Goal: Entertainment & Leisure: Consume media (video, audio)

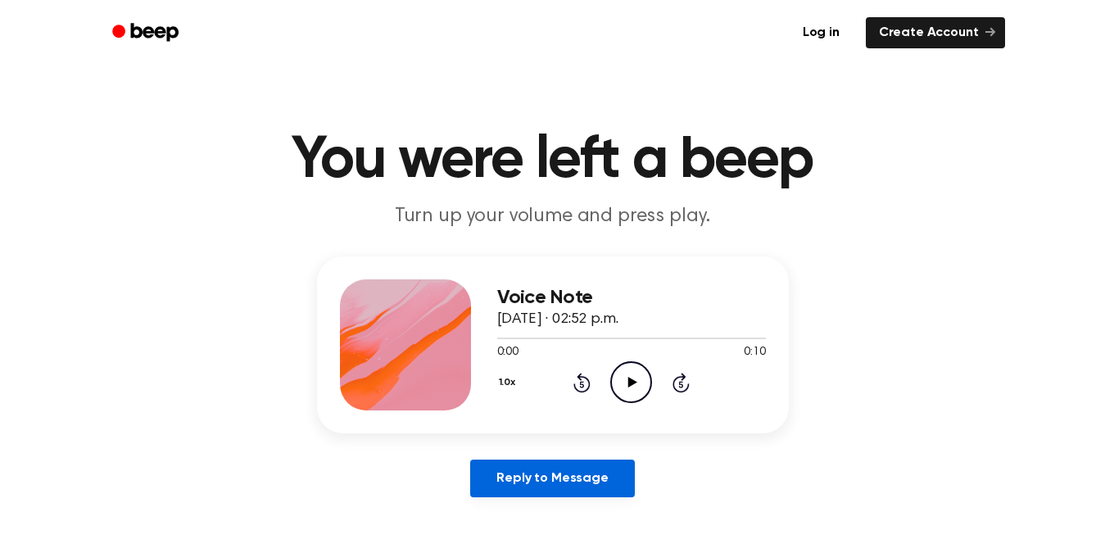
click at [576, 483] on link "Reply to Message" at bounding box center [552, 478] width 164 height 38
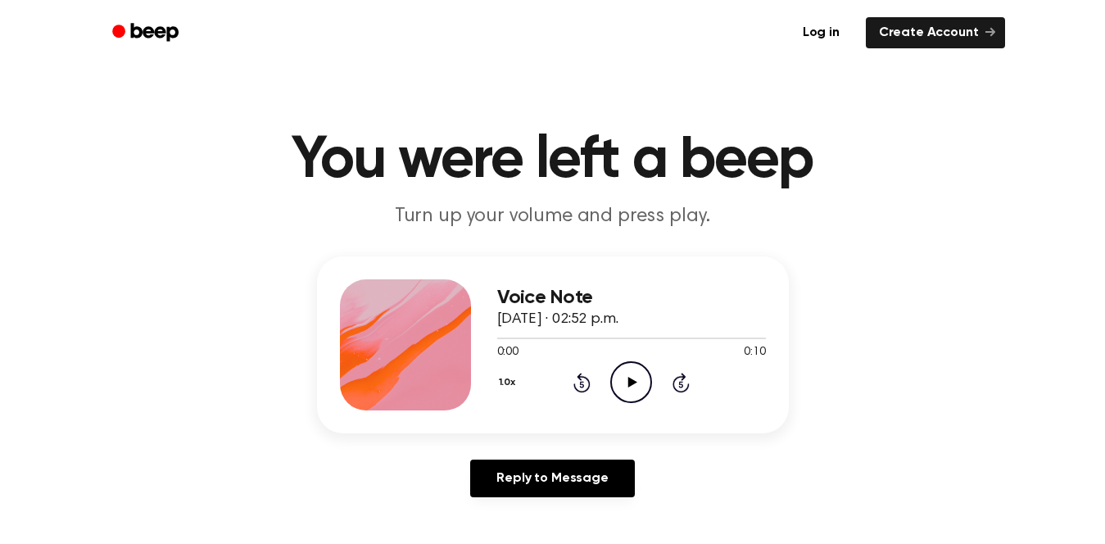
click at [645, 358] on div "0:00 0:10" at bounding box center [631, 352] width 269 height 17
click at [623, 377] on icon "Play Audio" at bounding box center [631, 382] width 42 height 42
click at [535, 339] on div at bounding box center [631, 337] width 269 height 13
click at [633, 382] on icon at bounding box center [632, 382] width 9 height 11
click at [632, 384] on icon at bounding box center [632, 382] width 9 height 11
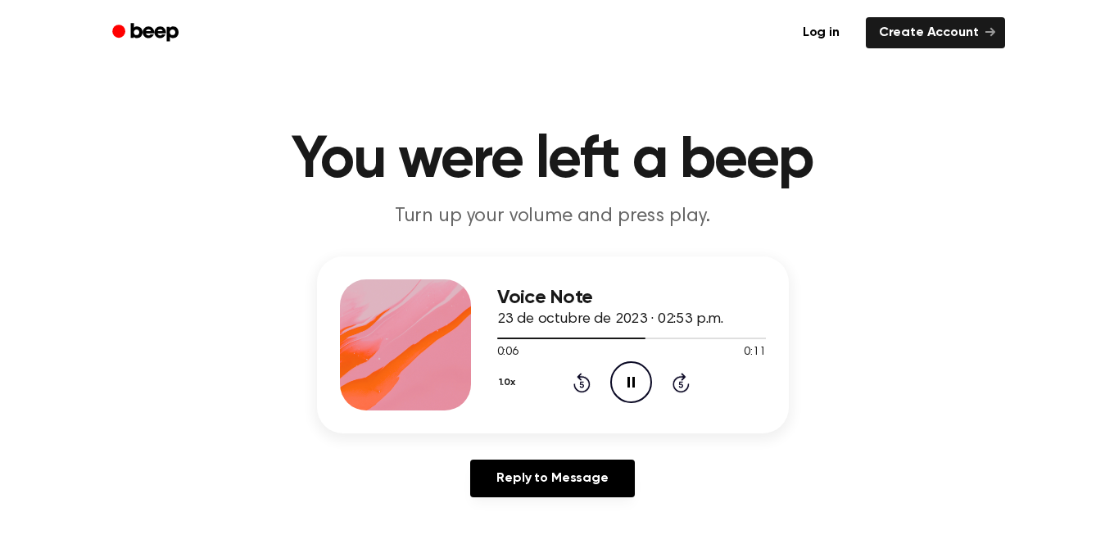
click at [612, 377] on icon "Pause Audio" at bounding box center [631, 382] width 42 height 42
click at [627, 391] on icon "Play Audio" at bounding box center [631, 382] width 42 height 42
click at [521, 336] on div at bounding box center [631, 337] width 269 height 13
click at [633, 380] on icon at bounding box center [630, 382] width 7 height 11
click at [623, 396] on icon "Play Audio" at bounding box center [631, 382] width 42 height 42
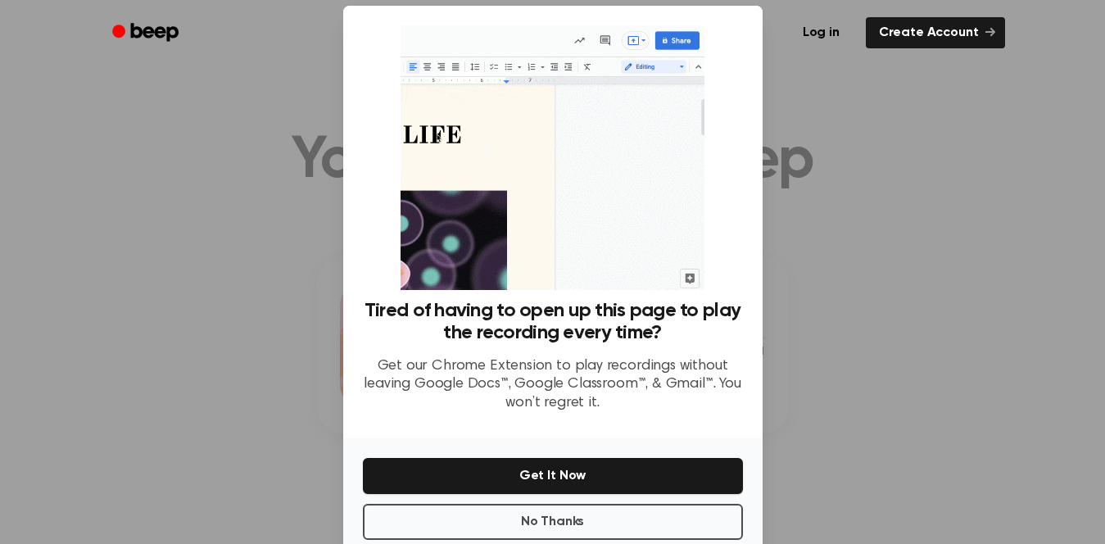
scroll to position [52, 0]
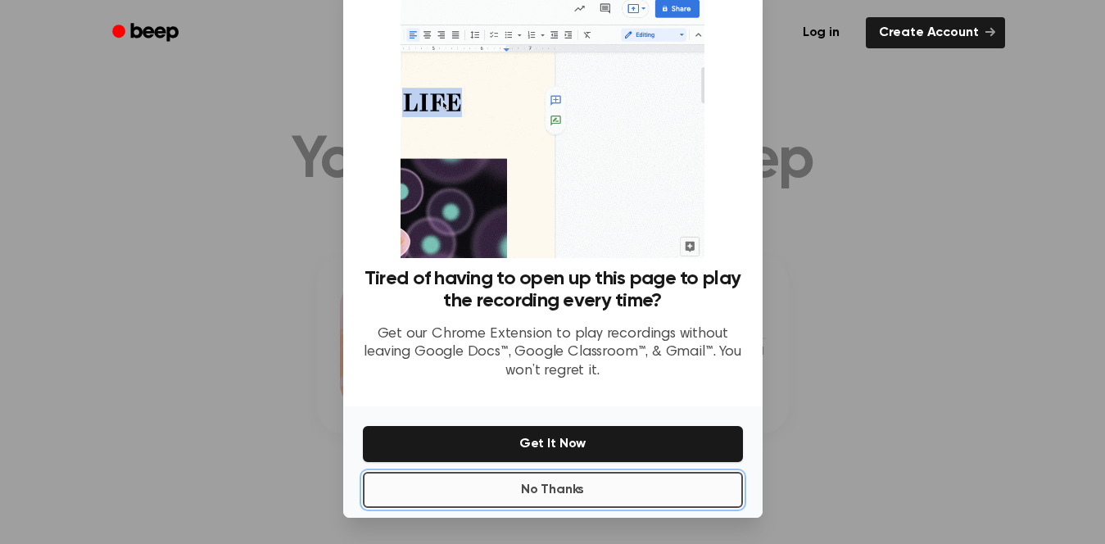
click at [681, 495] on button "No Thanks" at bounding box center [553, 490] width 380 height 36
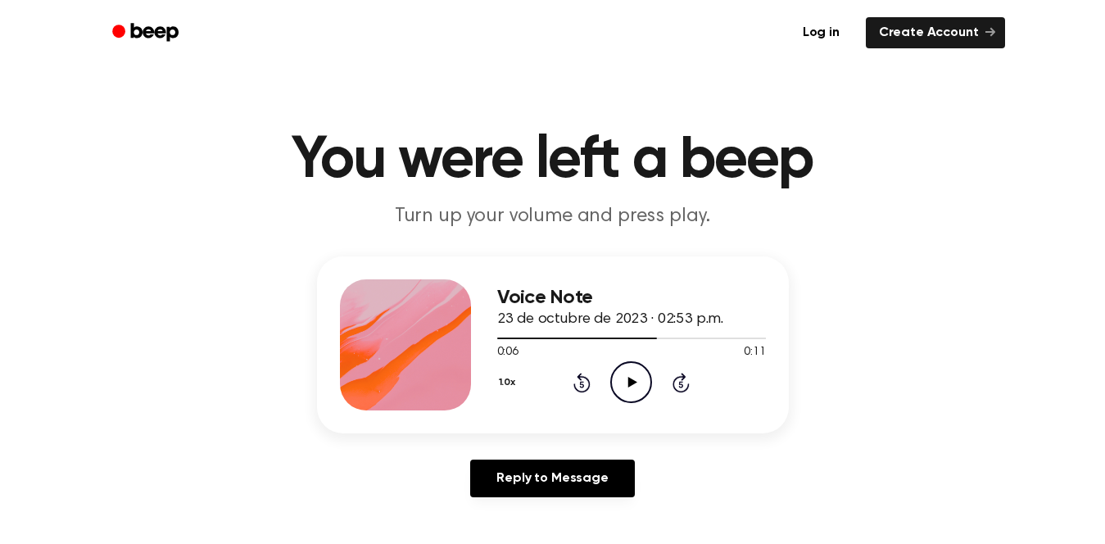
click at [638, 377] on icon "Play Audio" at bounding box center [631, 382] width 42 height 42
click at [640, 377] on icon "Pause Audio" at bounding box center [631, 382] width 42 height 42
click at [639, 364] on icon "Play Audio" at bounding box center [631, 382] width 42 height 42
click at [633, 337] on div at bounding box center [631, 337] width 269 height 13
click at [611, 381] on circle at bounding box center [631, 382] width 40 height 40
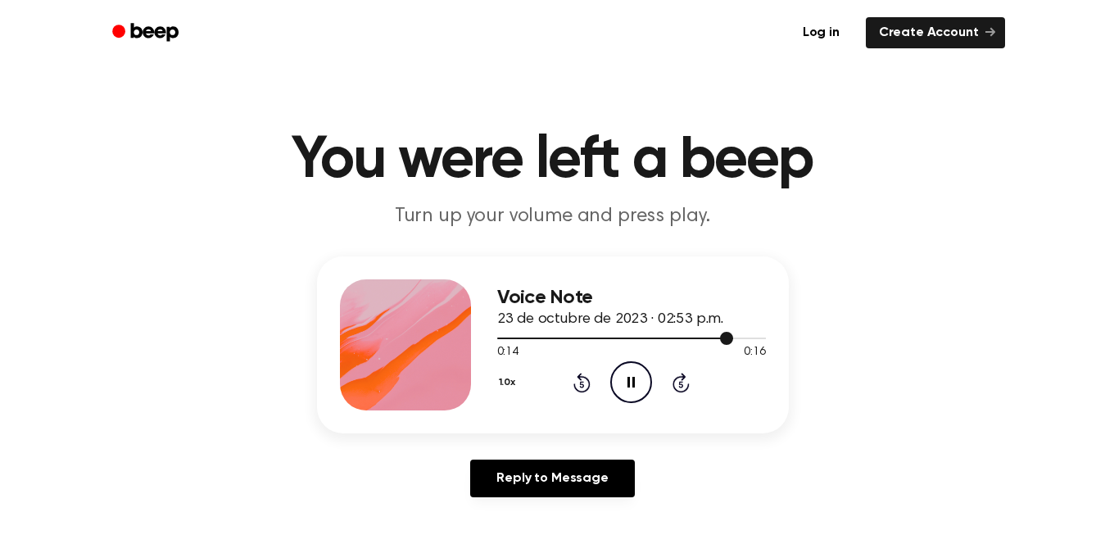
click at [522, 342] on div at bounding box center [631, 337] width 269 height 13
click at [626, 382] on icon "Pause Audio" at bounding box center [631, 382] width 42 height 42
click at [627, 377] on icon "Play Audio" at bounding box center [631, 382] width 42 height 42
click at [627, 377] on icon at bounding box center [630, 382] width 7 height 11
click at [618, 371] on icon "Play Audio" at bounding box center [631, 382] width 42 height 42
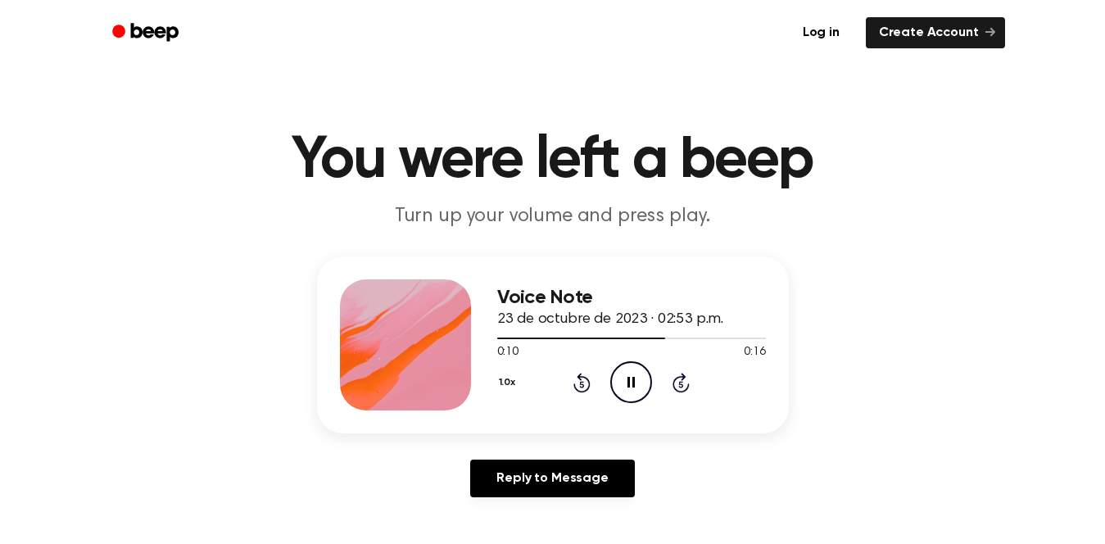
click at [633, 382] on icon at bounding box center [630, 382] width 7 height 11
click at [630, 377] on icon "Play Audio" at bounding box center [631, 382] width 42 height 42
click at [630, 377] on icon "Pause Audio" at bounding box center [631, 382] width 42 height 42
click at [634, 403] on div "Voice Note 23 de octubre de 2023 · 02:53 p.m. 0:11 0:16 Your browser does not s…" at bounding box center [631, 344] width 269 height 131
click at [615, 382] on icon "Play Audio" at bounding box center [631, 382] width 42 height 42
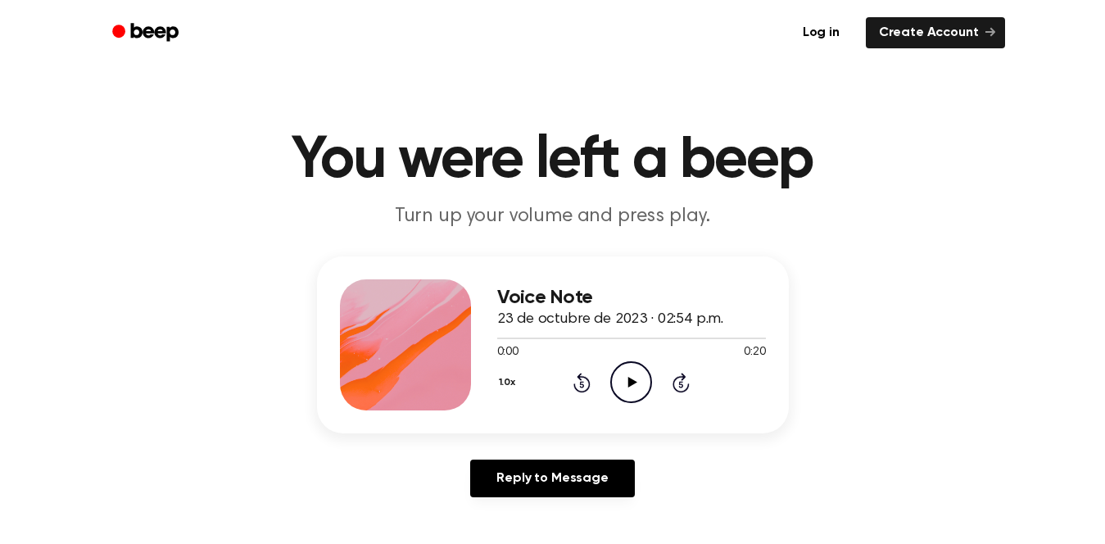
click at [633, 405] on div "Voice Note 23 de octubre de 2023 · 02:54 p.m. 0:00 0:20 Your browser does not s…" at bounding box center [631, 344] width 269 height 131
click at [632, 387] on icon "Play Audio" at bounding box center [631, 382] width 42 height 42
click at [515, 337] on div at bounding box center [631, 337] width 269 height 13
click at [631, 381] on icon at bounding box center [632, 382] width 9 height 11
click at [623, 393] on icon "Pause Audio" at bounding box center [631, 382] width 42 height 42
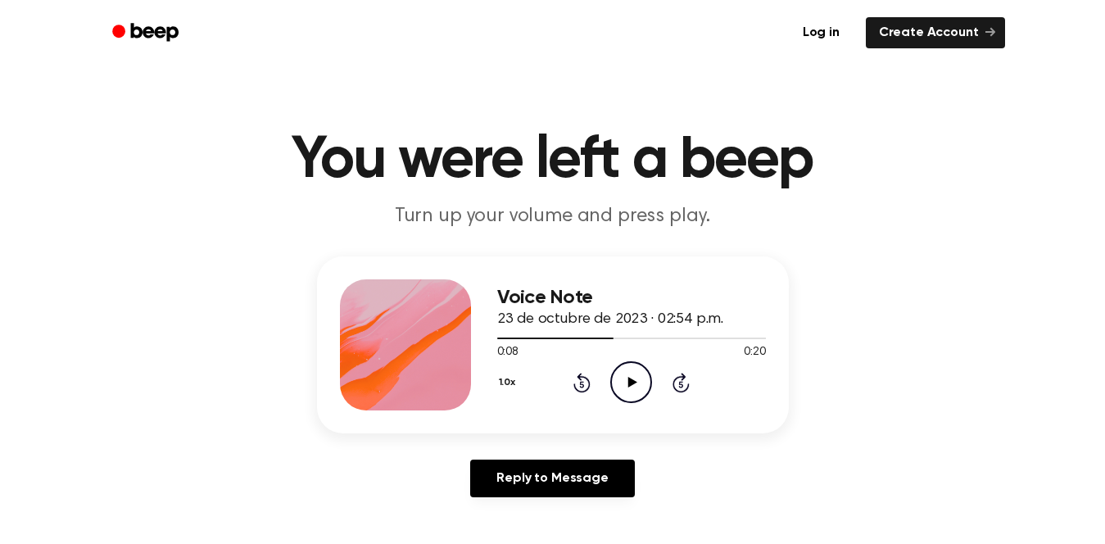
click at [629, 368] on icon "Play Audio" at bounding box center [631, 382] width 42 height 42
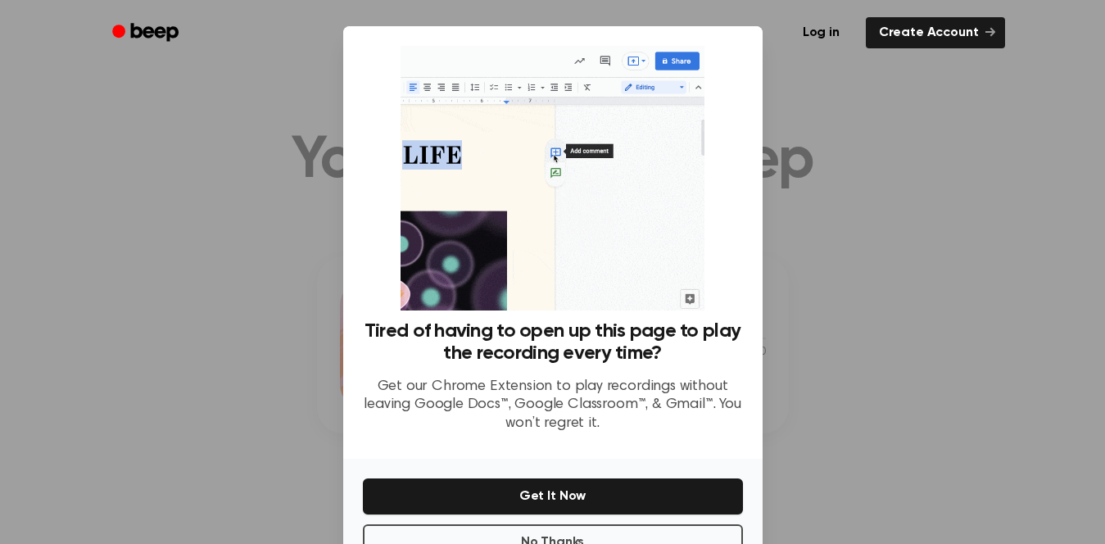
scroll to position [18, 0]
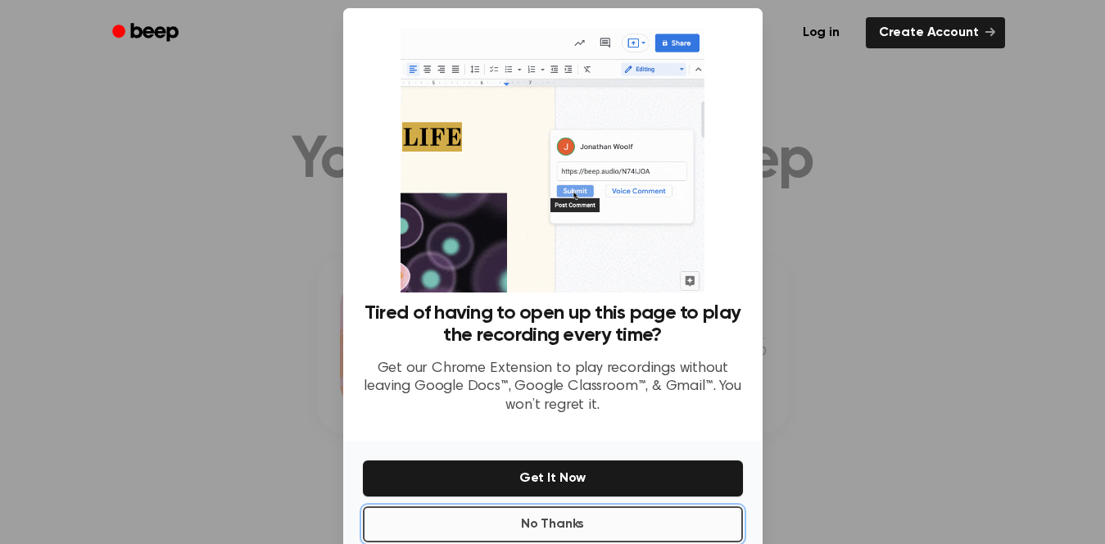
click at [585, 516] on button "No Thanks" at bounding box center [553, 524] width 380 height 36
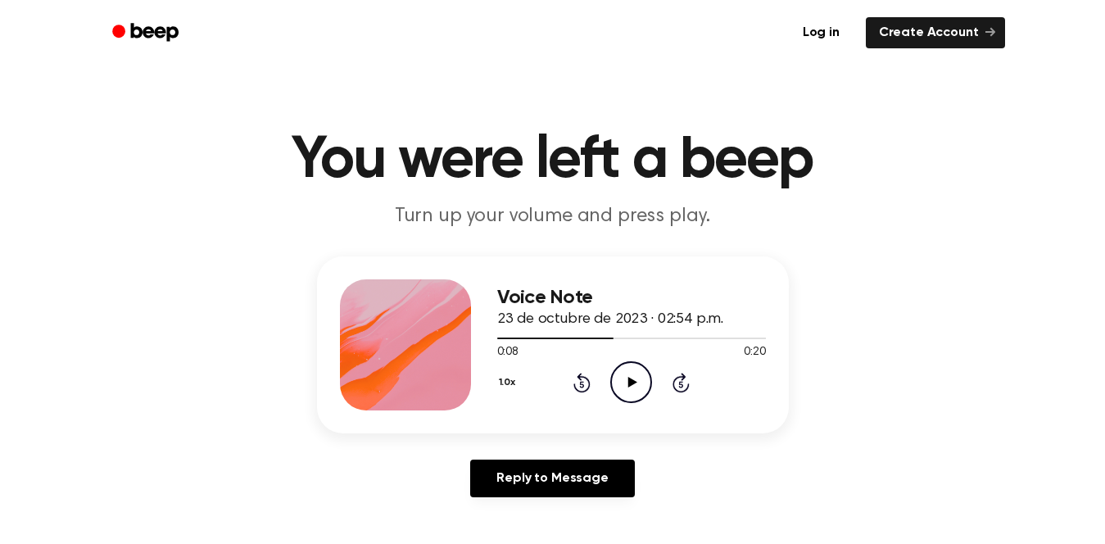
click at [631, 387] on icon "Play Audio" at bounding box center [631, 382] width 42 height 42
click at [631, 387] on icon "Pause Audio" at bounding box center [631, 382] width 42 height 42
click at [638, 382] on icon "Play Audio" at bounding box center [631, 382] width 42 height 42
click at [622, 338] on div at bounding box center [631, 338] width 269 height 2
click at [653, 397] on div "1.0x Rewind 5 seconds Play Audio Skip 5 seconds" at bounding box center [631, 382] width 269 height 42
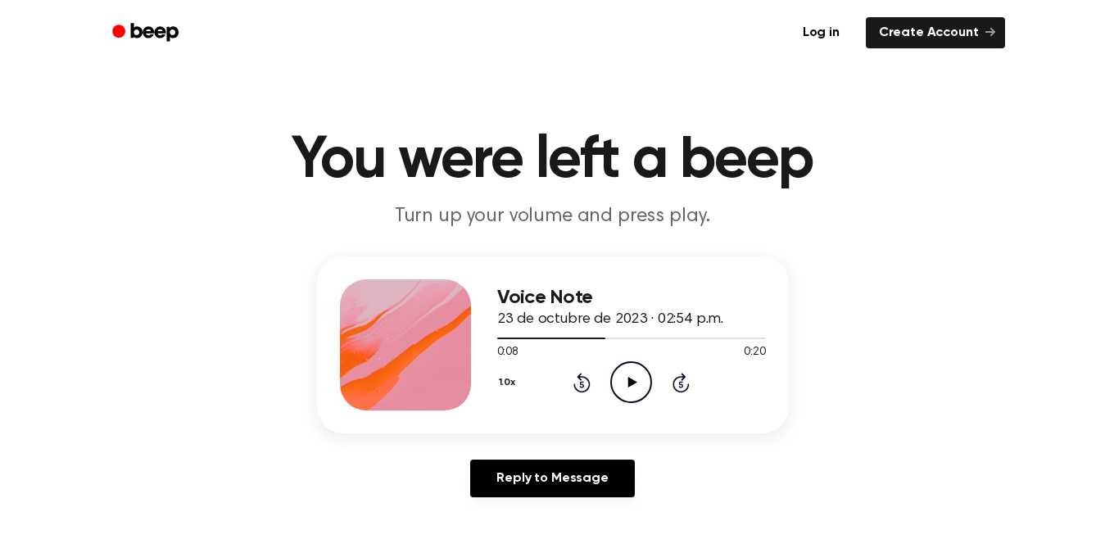
click at [642, 388] on icon "Play Audio" at bounding box center [631, 382] width 42 height 42
click at [643, 387] on icon "Pause Audio" at bounding box center [631, 382] width 42 height 42
click at [637, 329] on div "Voice Note 23 de octubre de 2023 · 02:54 p.m." at bounding box center [631, 309] width 269 height 44
click at [637, 332] on div at bounding box center [631, 337] width 269 height 13
click at [628, 367] on icon "Play Audio" at bounding box center [631, 382] width 42 height 42
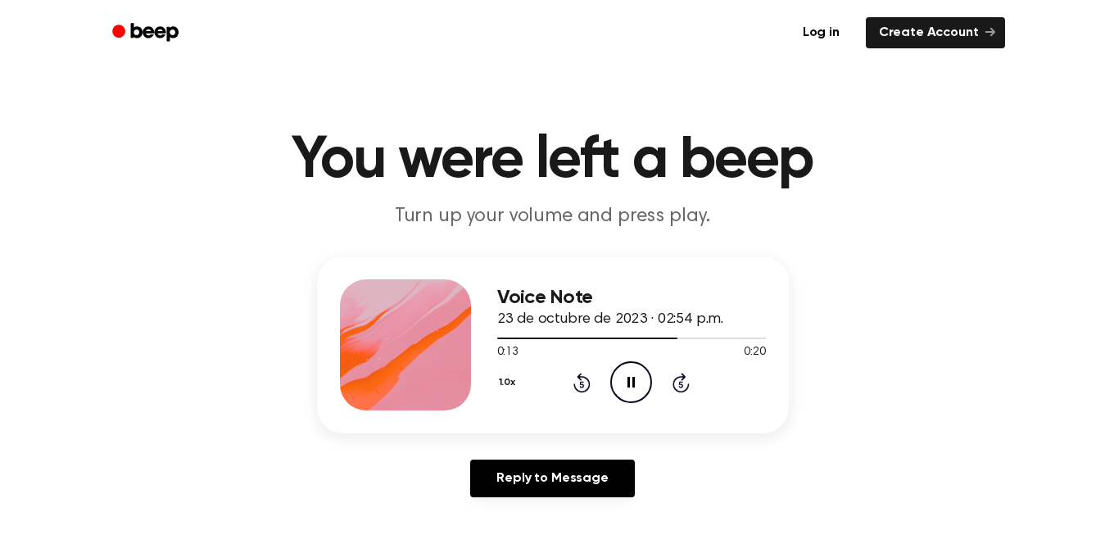
click at [627, 365] on icon "Pause Audio" at bounding box center [631, 382] width 42 height 42
click at [635, 390] on icon "Play Audio" at bounding box center [631, 382] width 42 height 42
click at [667, 336] on div at bounding box center [631, 337] width 269 height 13
click at [635, 400] on icon "Play Audio" at bounding box center [631, 382] width 42 height 42
click at [624, 369] on icon "Play Audio" at bounding box center [631, 382] width 42 height 42
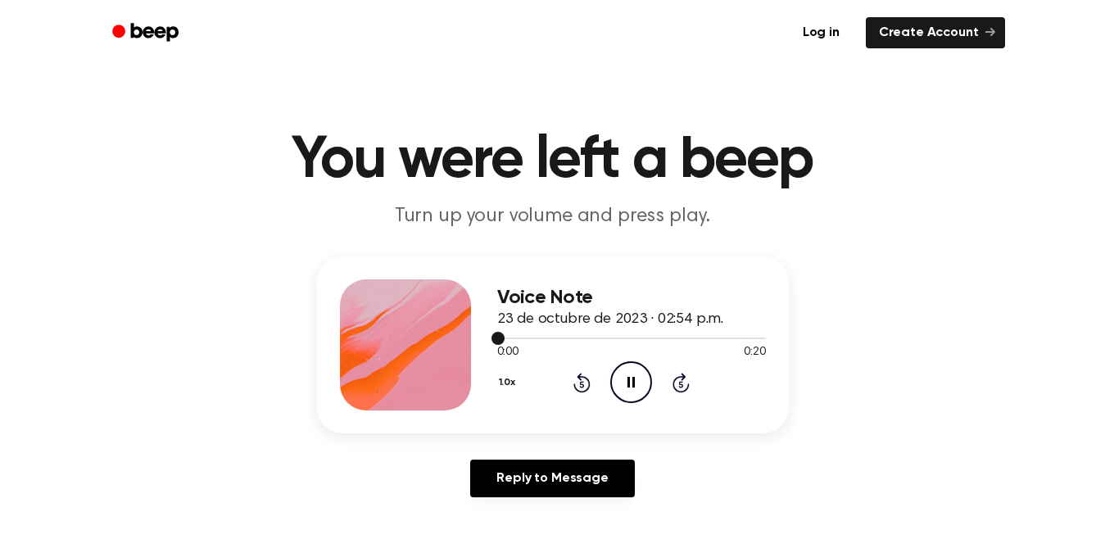
click at [678, 338] on div at bounding box center [631, 338] width 269 height 2
click at [632, 368] on icon "Play Audio" at bounding box center [631, 382] width 42 height 42
click at [632, 368] on icon "Pause Audio" at bounding box center [631, 382] width 42 height 42
click at [617, 382] on icon "Play Audio" at bounding box center [631, 382] width 42 height 42
click at [618, 382] on icon "Pause Audio" at bounding box center [631, 382] width 42 height 42
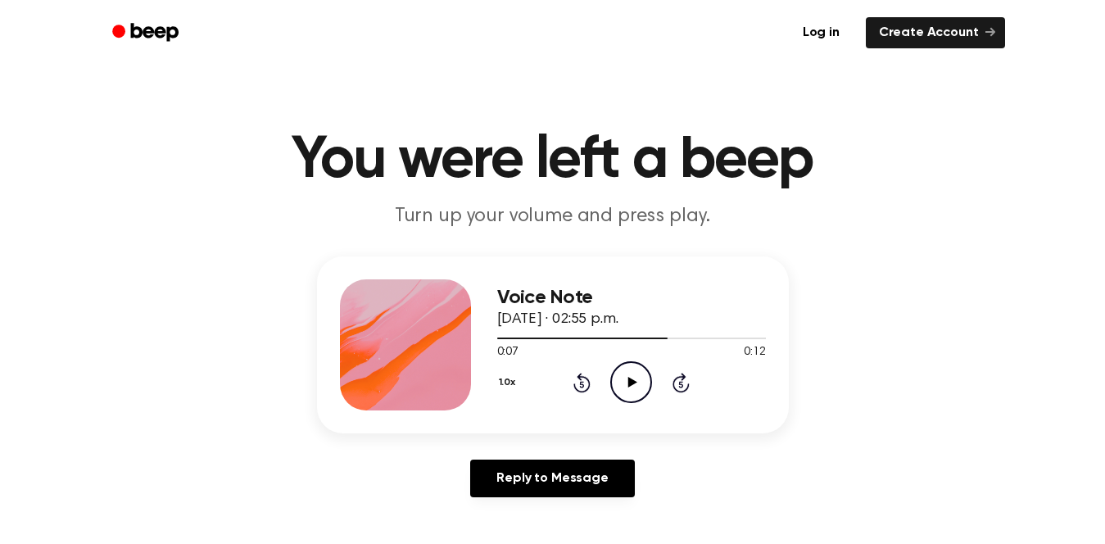
click at [631, 384] on icon at bounding box center [632, 382] width 9 height 11
click at [597, 337] on div at bounding box center [631, 337] width 269 height 13
click at [636, 386] on icon "Pause Audio" at bounding box center [631, 382] width 42 height 42
click at [625, 386] on icon "Play Audio" at bounding box center [631, 382] width 42 height 42
click at [628, 391] on icon "Pause Audio" at bounding box center [631, 382] width 42 height 42
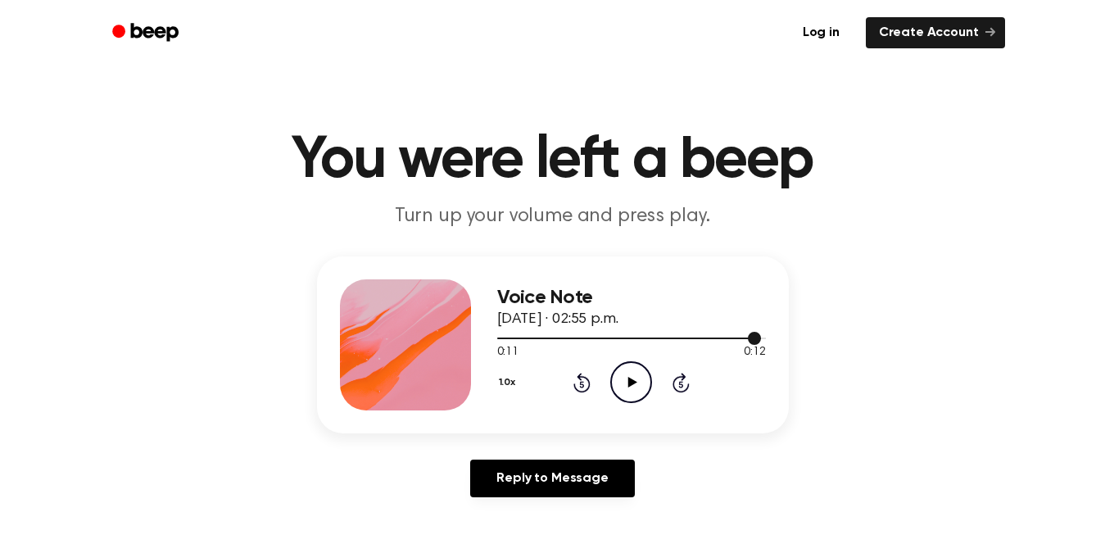
click at [633, 331] on div at bounding box center [631, 337] width 269 height 13
click at [633, 369] on icon "Play Audio" at bounding box center [631, 382] width 42 height 42
click at [689, 341] on div at bounding box center [631, 337] width 269 height 13
click at [627, 376] on icon "Play Audio" at bounding box center [631, 382] width 42 height 42
click at [627, 376] on icon "Pause Audio" at bounding box center [631, 382] width 42 height 42
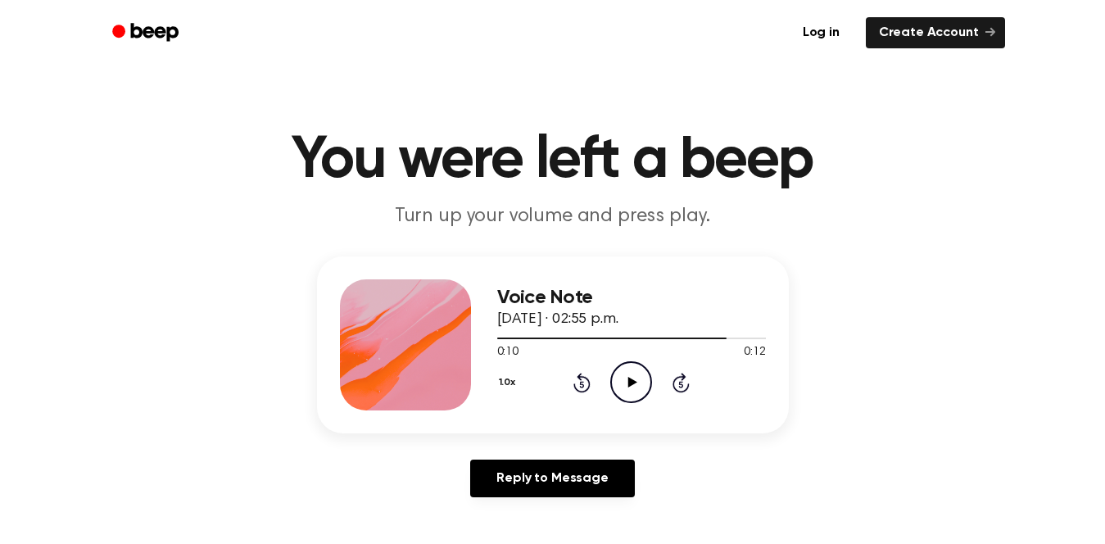
click at [643, 328] on div "Voice Note 23 de octubre de 2023 · 02:55 p.m." at bounding box center [631, 309] width 269 height 44
click at [648, 330] on div "Voice Note 23 de octubre de 2023 · 02:55 p.m." at bounding box center [631, 309] width 269 height 44
click at [618, 327] on span "23 de octubre de 2023 · 02:55 p.m." at bounding box center [557, 319] width 121 height 15
click at [640, 337] on div at bounding box center [611, 338] width 229 height 2
click at [648, 400] on icon "Play Audio" at bounding box center [631, 382] width 42 height 42
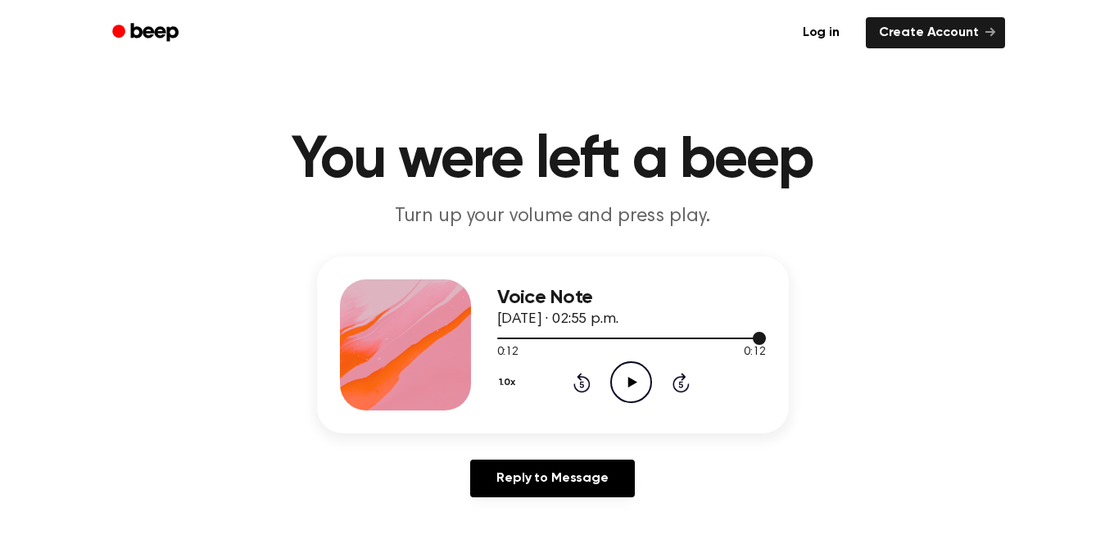
click at [668, 335] on div at bounding box center [631, 337] width 269 height 13
click at [622, 364] on circle at bounding box center [631, 382] width 40 height 40
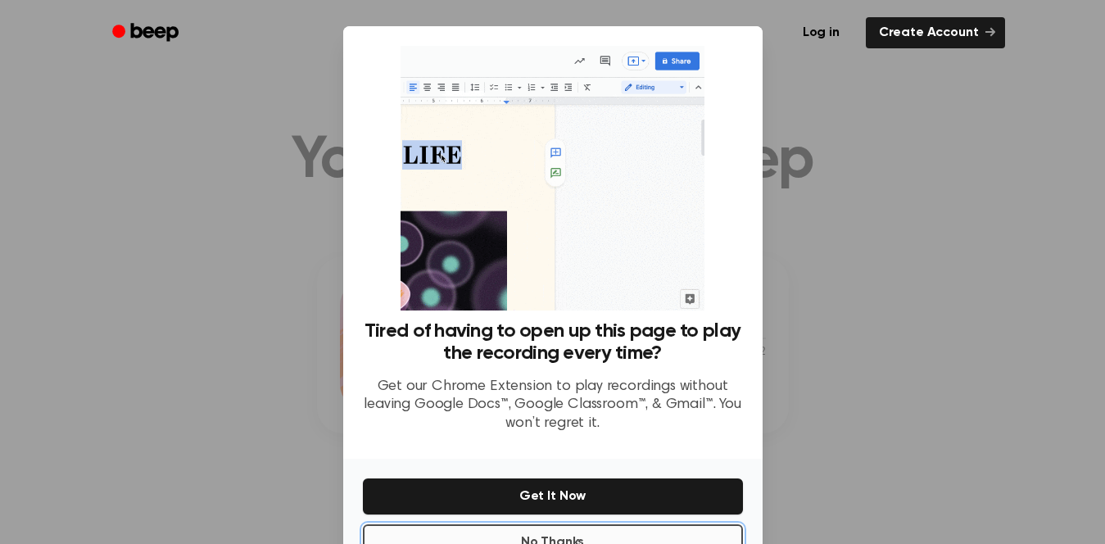
click at [550, 537] on button "No Thanks" at bounding box center [553, 542] width 380 height 36
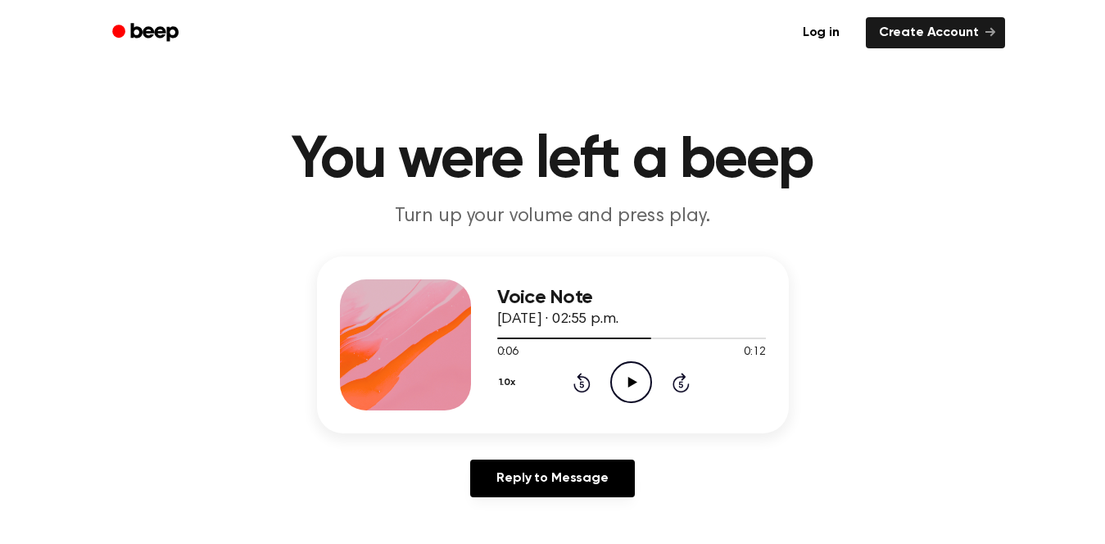
click at [630, 381] on icon at bounding box center [632, 382] width 9 height 11
click at [633, 400] on icon "Play Audio" at bounding box center [631, 382] width 42 height 42
click at [532, 335] on div at bounding box center [631, 337] width 269 height 13
click at [638, 392] on icon "Play Audio" at bounding box center [631, 382] width 42 height 42
click at [583, 334] on div at bounding box center [631, 337] width 269 height 13
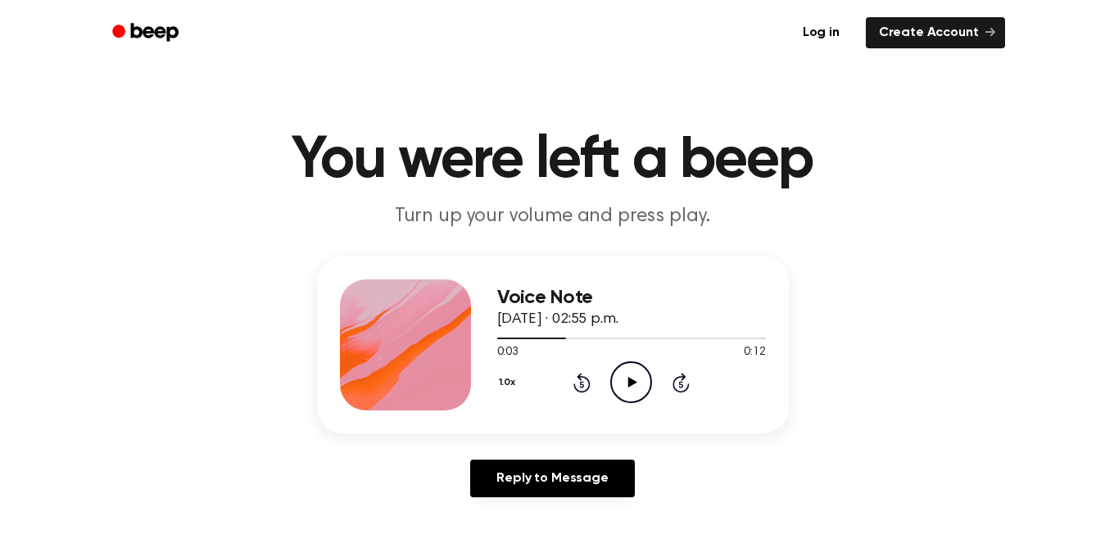
click at [644, 394] on icon "Play Audio" at bounding box center [631, 382] width 42 height 42
click at [644, 391] on icon "Play Audio" at bounding box center [631, 382] width 42 height 42
click at [626, 381] on icon "Play Audio" at bounding box center [631, 382] width 42 height 42
click at [623, 380] on icon "Pause Audio" at bounding box center [631, 382] width 42 height 42
click at [620, 386] on icon "Play Audio" at bounding box center [631, 382] width 42 height 42
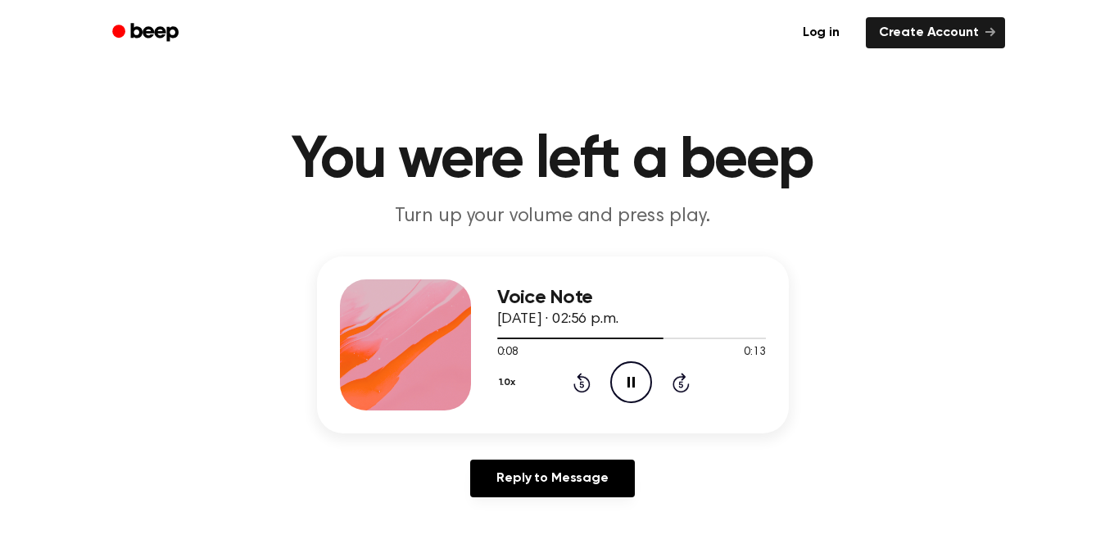
click at [586, 330] on div "Voice Note [DATE] · 02:56 p.m." at bounding box center [631, 309] width 269 height 44
click at [563, 334] on div at bounding box center [631, 337] width 269 height 13
click at [642, 377] on icon "Pause Audio" at bounding box center [631, 382] width 42 height 42
click at [621, 396] on icon "Play Audio" at bounding box center [631, 382] width 42 height 42
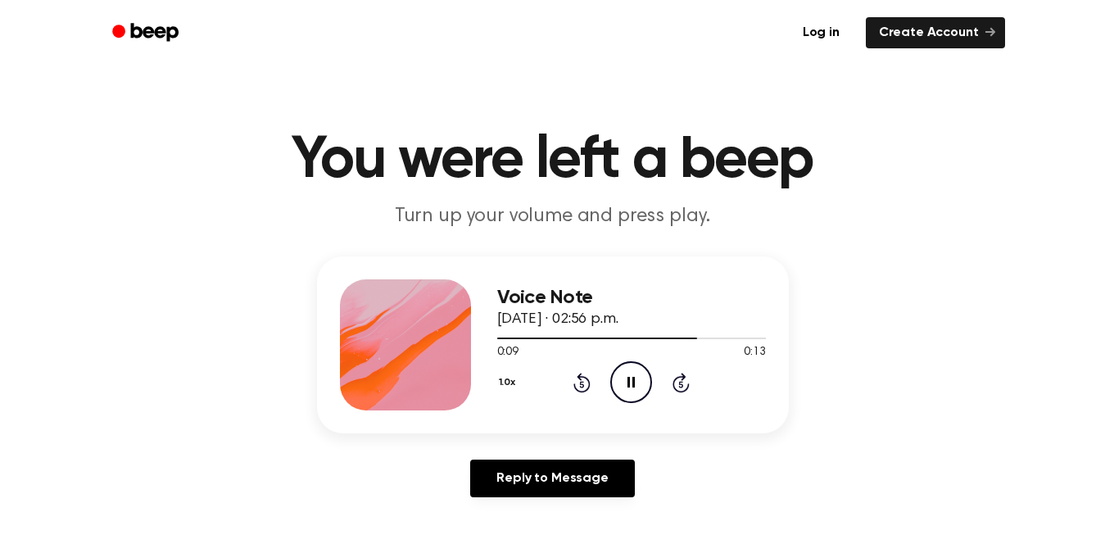
click at [631, 354] on div "0:09 0:13" at bounding box center [631, 352] width 269 height 17
click at [631, 335] on div at bounding box center [631, 337] width 269 height 13
click at [643, 391] on icon "Pause Audio" at bounding box center [631, 382] width 42 height 42
click at [639, 379] on icon "Play Audio" at bounding box center [631, 382] width 42 height 42
click at [639, 368] on icon "Pause Audio" at bounding box center [631, 382] width 42 height 42
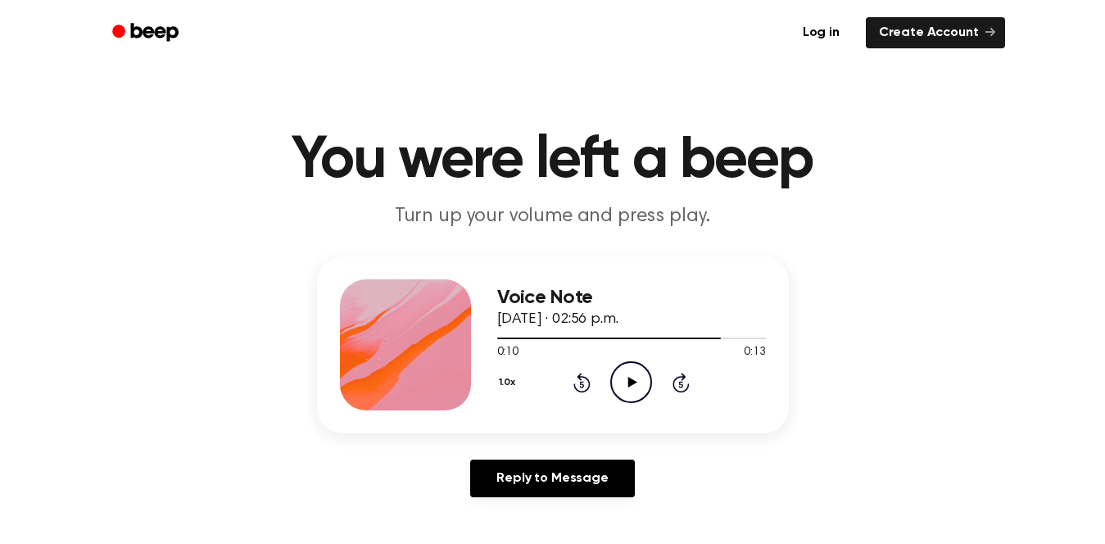
click at [627, 391] on icon "Play Audio" at bounding box center [631, 382] width 42 height 42
click at [627, 390] on icon "Pause Audio" at bounding box center [631, 382] width 42 height 42
click at [627, 390] on icon "Play Audio" at bounding box center [631, 382] width 42 height 42
click at [637, 389] on icon "Play Audio" at bounding box center [631, 382] width 42 height 42
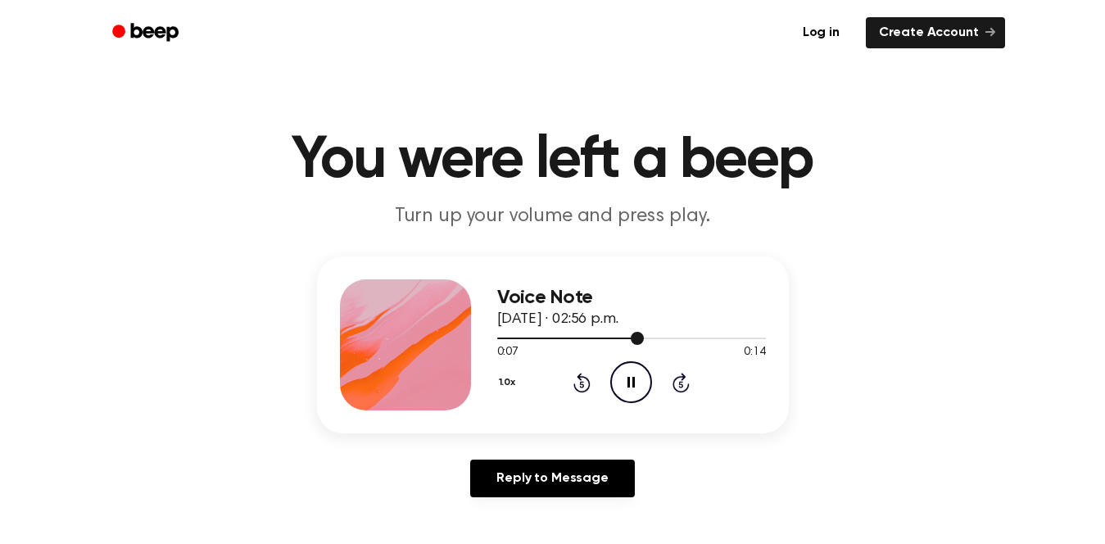
click at [511, 335] on div at bounding box center [631, 337] width 269 height 13
click at [603, 400] on div "1.0x Rewind 5 seconds Play Audio Skip 5 seconds" at bounding box center [631, 381] width 269 height 42
click at [509, 341] on div at bounding box center [631, 336] width 269 height 13
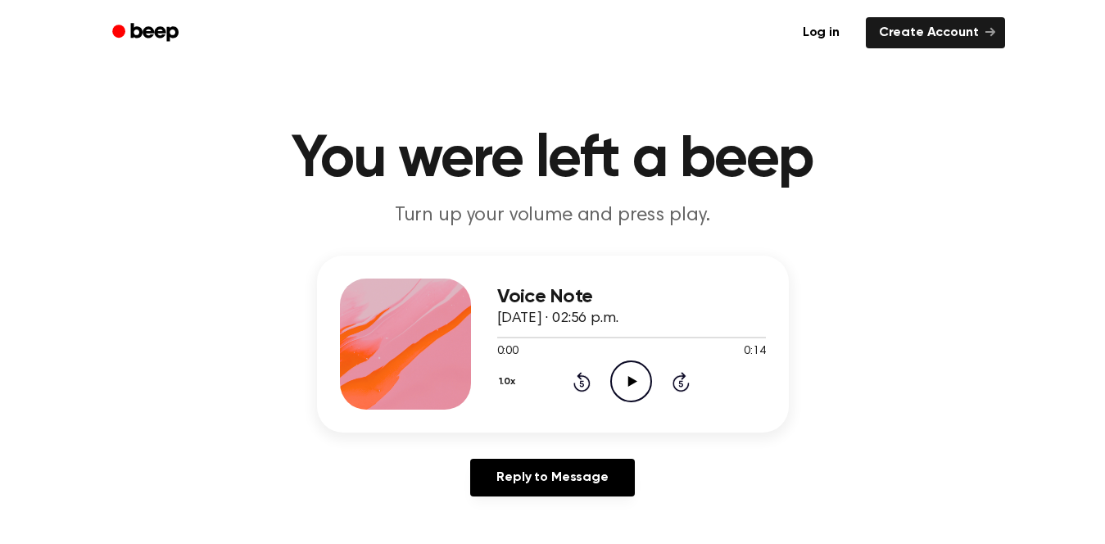
click at [613, 374] on icon "Play Audio" at bounding box center [631, 381] width 42 height 42
click at [567, 332] on div at bounding box center [631, 336] width 269 height 13
click at [644, 380] on icon "Play Audio" at bounding box center [631, 381] width 42 height 42
click at [635, 391] on icon "Play Audio" at bounding box center [631, 382] width 42 height 42
click at [636, 392] on icon "Pause Audio" at bounding box center [631, 382] width 42 height 42
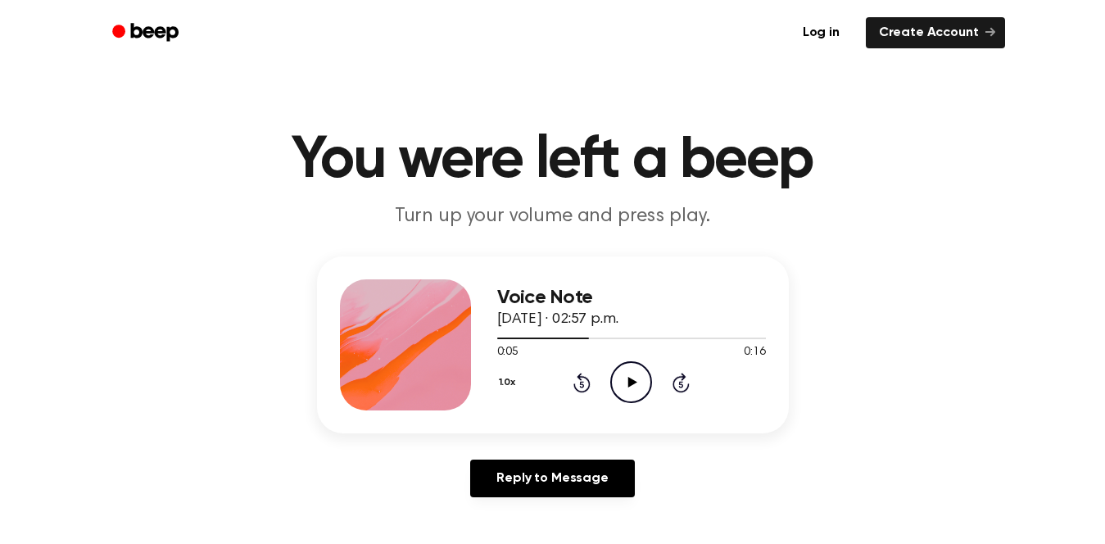
click at [632, 382] on icon at bounding box center [632, 382] width 9 height 11
click at [642, 396] on icon "Pause Audio" at bounding box center [631, 382] width 42 height 42
click at [631, 361] on icon "Play Audio" at bounding box center [631, 382] width 42 height 42
click at [631, 373] on icon "Pause Audio" at bounding box center [631, 382] width 42 height 42
click at [635, 389] on icon "Play Audio" at bounding box center [631, 382] width 42 height 42
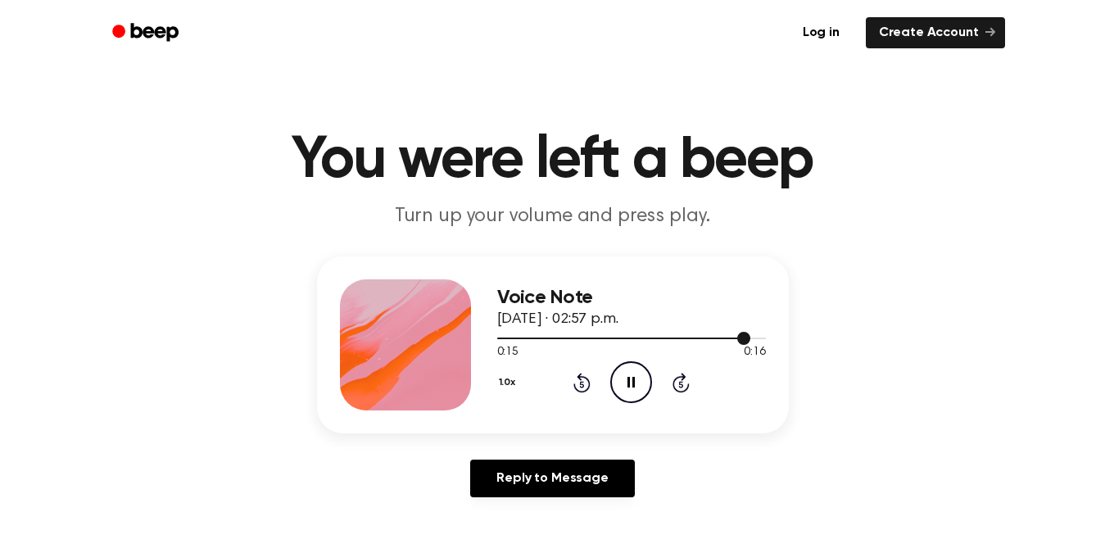
click at [692, 334] on div at bounding box center [631, 337] width 269 height 13
click at [642, 378] on icon "Pause Audio" at bounding box center [631, 382] width 42 height 42
click at [675, 332] on div at bounding box center [631, 337] width 269 height 13
click at [638, 390] on icon "Play Audio" at bounding box center [631, 382] width 42 height 42
click at [638, 390] on icon "Pause Audio" at bounding box center [631, 382] width 42 height 42
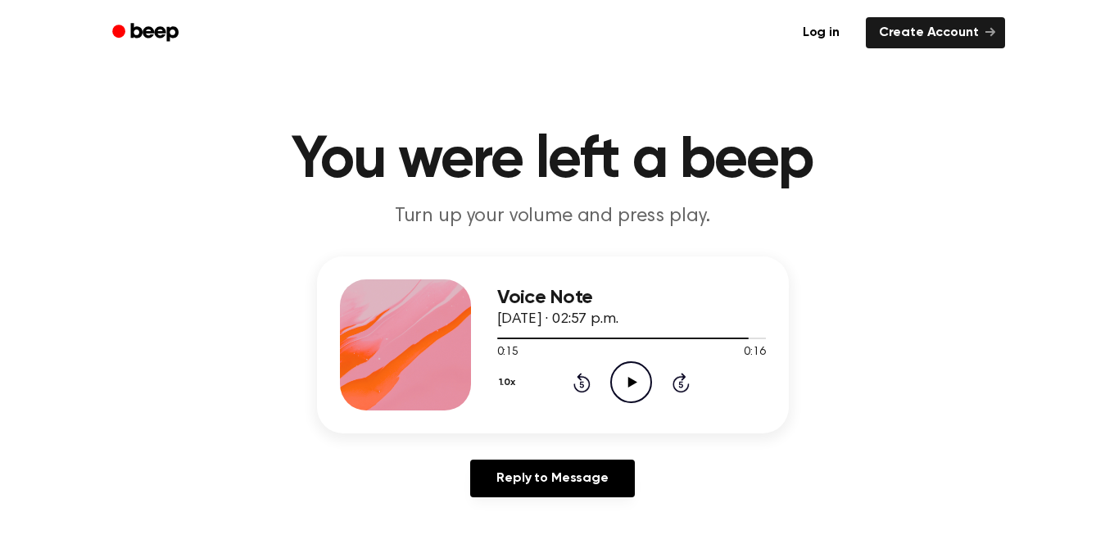
click at [631, 380] on icon at bounding box center [632, 382] width 9 height 11
